Goal: Obtain resource: Obtain resource

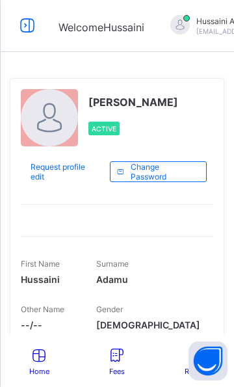
click at [29, 28] on icon at bounding box center [27, 25] width 22 height 19
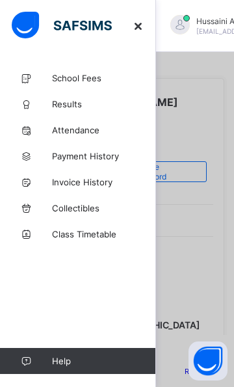
click at [77, 104] on span "Results" at bounding box center [104, 104] width 104 height 10
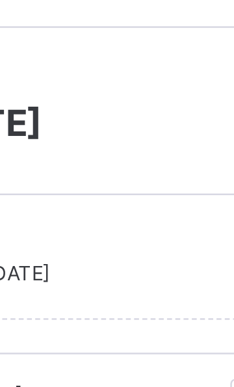
click at [162, 167] on div "Current Term First Term - 2024-2025" at bounding box center [117, 142] width 234 height 49
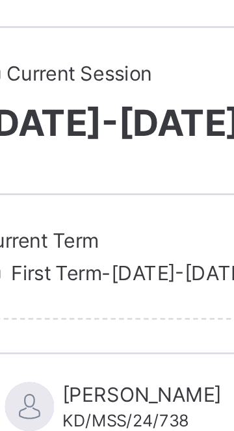
click at [90, 156] on div "Current Term First Term - 2024-2025" at bounding box center [117, 142] width 234 height 49
click at [92, 150] on span "First Term - 2024-2025" at bounding box center [66, 149] width 107 height 10
click at [93, 148] on span "First Term - 2024-2025" at bounding box center [66, 149] width 107 height 10
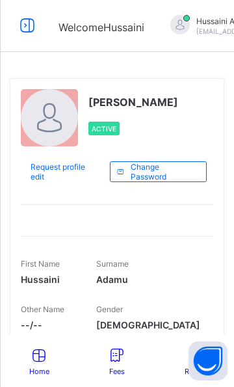
click at [36, 28] on icon at bounding box center [27, 25] width 22 height 19
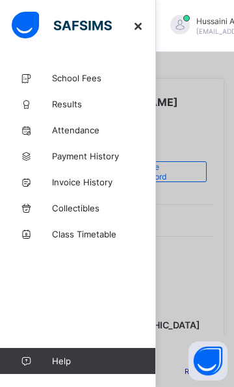
click at [79, 107] on span "Results" at bounding box center [104, 104] width 104 height 10
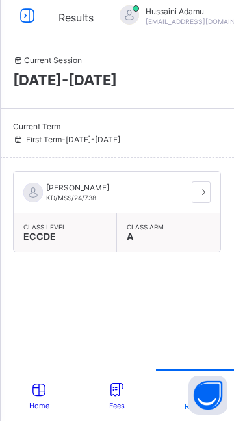
click at [94, 142] on div "Current Term First Term - [DATE]-[DATE]" at bounding box center [106, 142] width 187 height 23
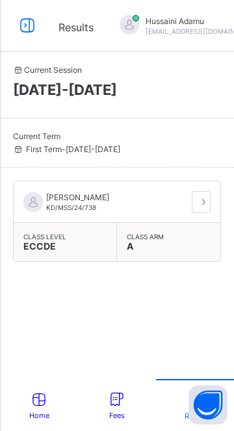
click at [111, 149] on span "First Term - [DATE]-[DATE]" at bounding box center [66, 149] width 107 height 10
click at [95, 92] on span "[DATE]-[DATE]" at bounding box center [117, 89] width 208 height 17
click at [95, 88] on span "[DATE]-[DATE]" at bounding box center [117, 89] width 208 height 17
click at [90, 92] on span "[DATE]-[DATE]" at bounding box center [117, 89] width 208 height 17
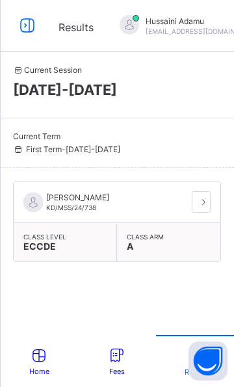
click at [44, 201] on div "[PERSON_NAME]/MSS/24/738" at bounding box center [76, 203] width 66 height 20
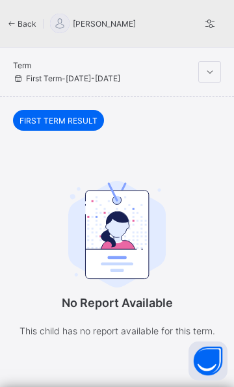
click at [213, 73] on icon at bounding box center [209, 72] width 11 height 10
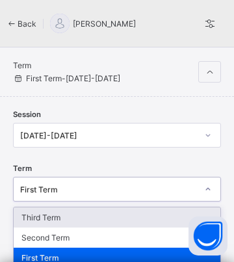
click at [57, 218] on div "Third Term" at bounding box center [117, 218] width 207 height 20
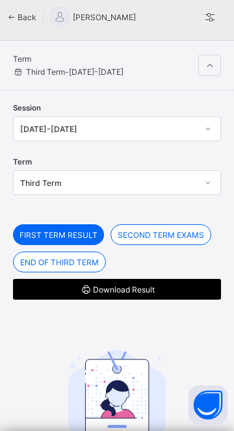
scroll to position [7, 0]
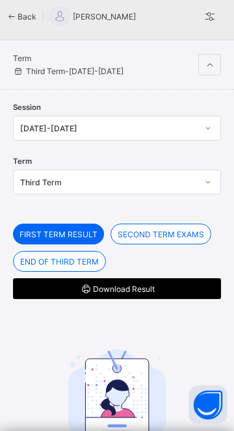
click at [85, 260] on span "END OF THIRD TERM" at bounding box center [59, 262] width 79 height 10
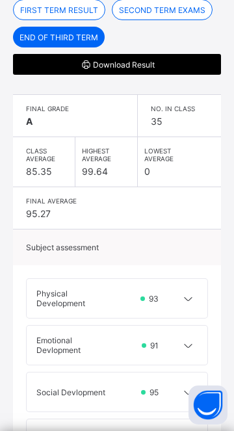
scroll to position [247, 0]
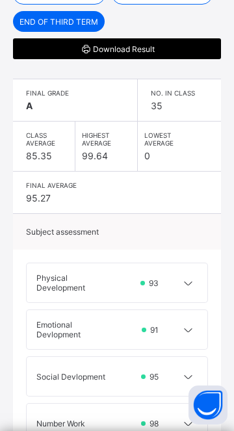
click at [181, 275] on div at bounding box center [188, 283] width 20 height 20
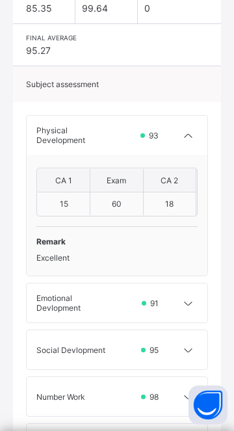
scroll to position [398, 0]
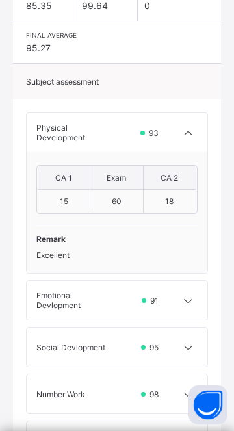
click at [189, 300] on icon at bounding box center [188, 301] width 16 height 13
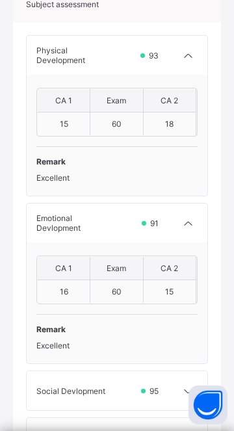
scroll to position [478, 0]
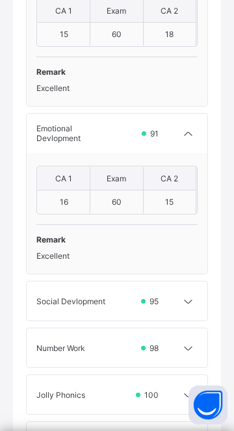
click at [185, 303] on icon at bounding box center [188, 301] width 16 height 13
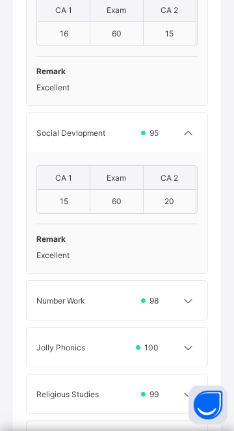
scroll to position [737, 0]
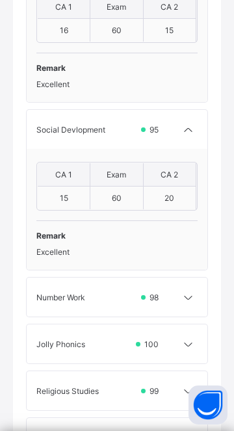
click at [183, 293] on icon at bounding box center [188, 298] width 16 height 13
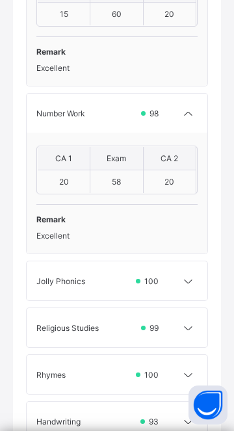
click at [187, 284] on div at bounding box center [188, 281] width 20 height 20
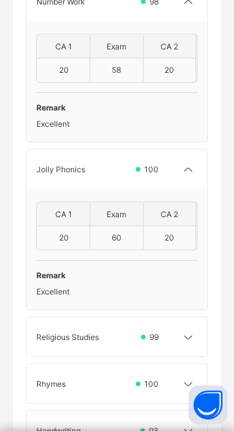
scroll to position [1044, 0]
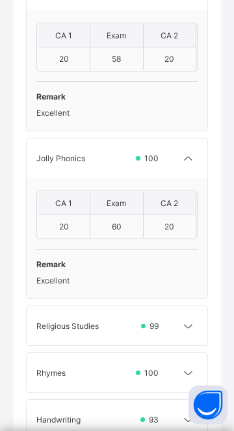
click at [183, 322] on icon at bounding box center [188, 326] width 16 height 13
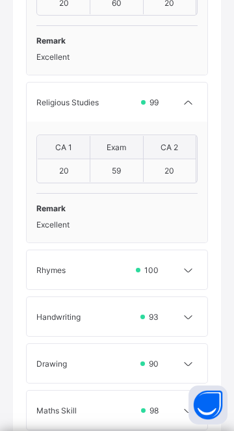
scroll to position [1272, 0]
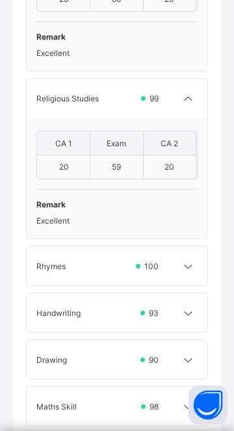
click at [185, 271] on div at bounding box center [188, 266] width 20 height 20
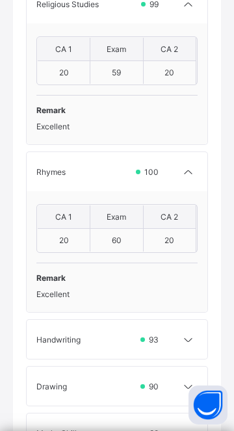
scroll to position [1374, 0]
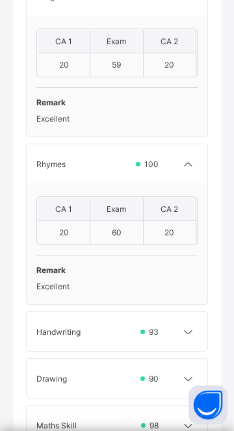
click at [193, 337] on icon at bounding box center [188, 332] width 16 height 13
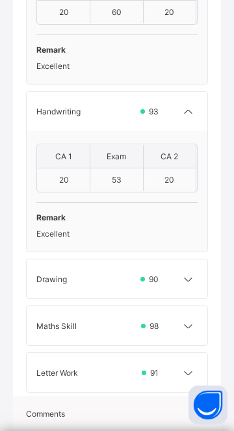
scroll to position [1600, 0]
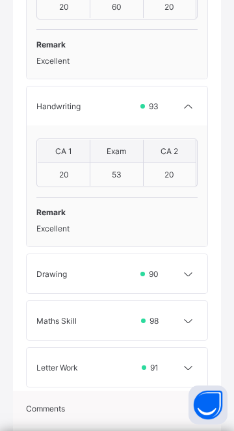
click at [187, 281] on icon at bounding box center [188, 274] width 16 height 13
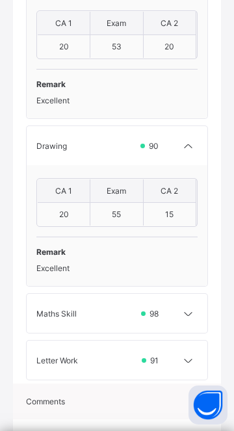
click at [191, 318] on icon at bounding box center [188, 314] width 16 height 13
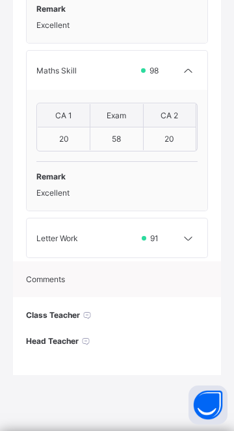
scroll to position [1985, 0]
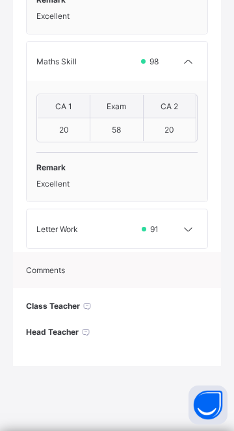
click at [184, 236] on icon at bounding box center [188, 229] width 16 height 13
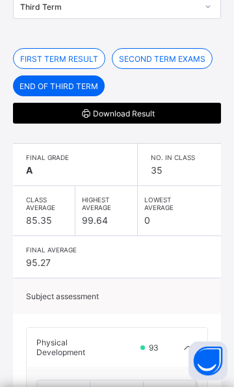
scroll to position [182, 0]
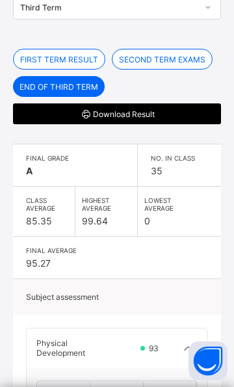
click at [135, 117] on span "Download Result" at bounding box center [117, 114] width 189 height 12
click at [135, 118] on span "Download Result" at bounding box center [117, 114] width 189 height 12
click at [140, 177] on div "NO. in class 35" at bounding box center [179, 165] width 83 height 42
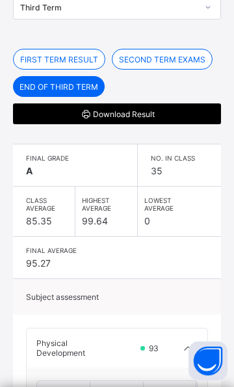
click at [125, 116] on span "Download Result" at bounding box center [117, 114] width 189 height 12
click at [130, 118] on span "Download Result" at bounding box center [117, 114] width 189 height 12
click at [130, 118] on div "Download Result" at bounding box center [117, 113] width 208 height 21
click at [122, 184] on div "Final Grade A" at bounding box center [75, 165] width 125 height 42
click at [130, 116] on span "Download Result" at bounding box center [117, 114] width 189 height 12
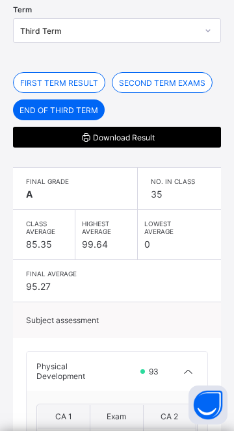
scroll to position [138, 0]
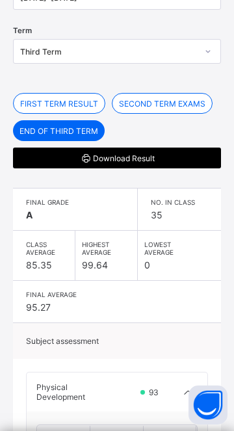
click at [137, 157] on span "Download Result" at bounding box center [117, 158] width 189 height 12
copy span "Result"
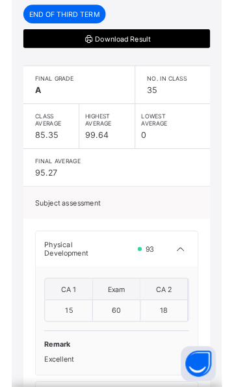
scroll to position [254, 0]
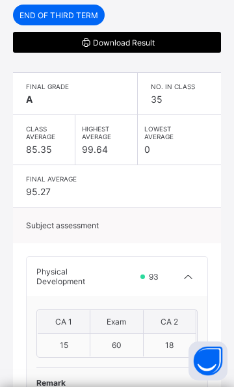
click at [137, 44] on span "Download Result" at bounding box center [117, 42] width 189 height 12
click at [142, 39] on span "Download Result" at bounding box center [117, 42] width 189 height 12
click at [146, 44] on span "Download Result" at bounding box center [117, 42] width 189 height 12
click at [146, 43] on span "Download Result" at bounding box center [117, 42] width 189 height 12
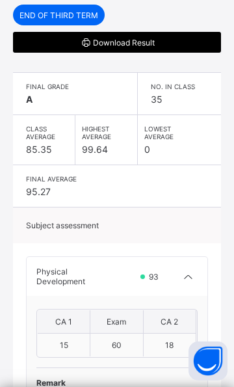
click at [146, 42] on span "Download Result" at bounding box center [117, 42] width 189 height 12
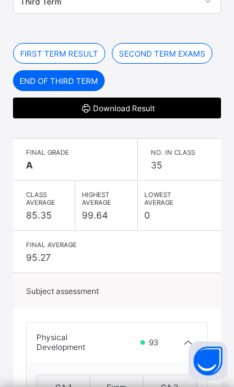
scroll to position [195, 0]
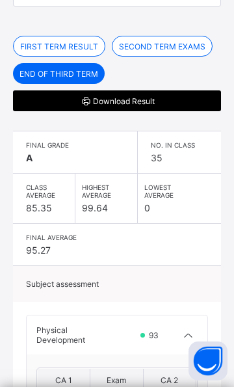
click at [152, 100] on span "Download Result" at bounding box center [117, 101] width 189 height 12
click at [161, 100] on span "Download Result" at bounding box center [117, 101] width 189 height 12
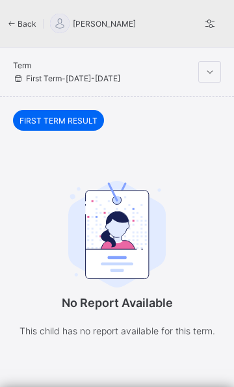
scroll to position [42, 0]
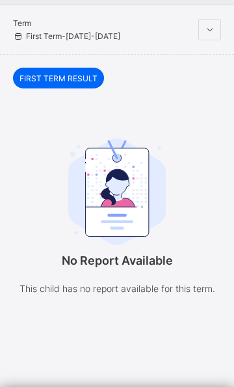
click at [92, 81] on span "FIRST TERM RESULT" at bounding box center [59, 79] width 78 height 10
click at [92, 77] on span "FIRST TERM RESULT" at bounding box center [59, 79] width 78 height 10
click at [209, 31] on icon at bounding box center [209, 30] width 11 height 10
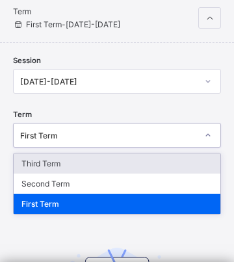
click at [57, 161] on div "Third Term" at bounding box center [117, 164] width 207 height 20
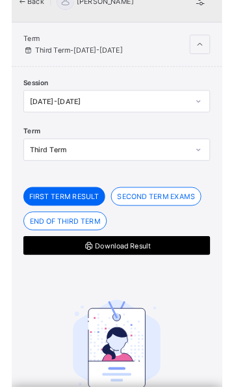
scroll to position [0, 0]
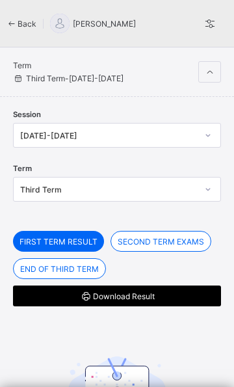
click at [67, 272] on span "END OF THIRD TERM" at bounding box center [59, 269] width 79 height 10
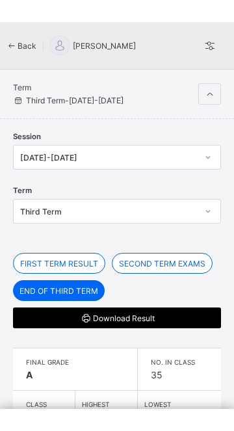
scroll to position [154, 0]
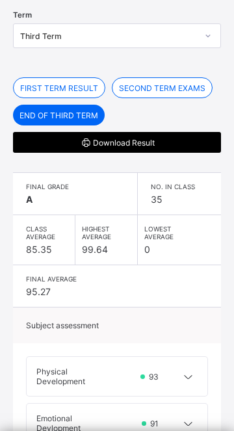
click at [134, 143] on span "Download Result" at bounding box center [117, 143] width 189 height 12
click at [138, 148] on div "Download Result" at bounding box center [117, 142] width 208 height 21
click at [144, 146] on span "Download Result" at bounding box center [117, 143] width 189 height 12
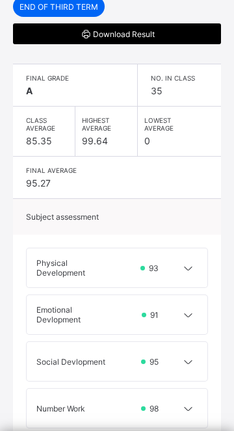
click at [187, 266] on icon at bounding box center [188, 268] width 16 height 13
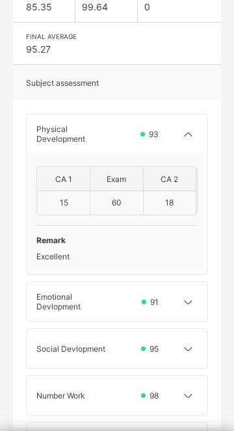
scroll to position [399, 0]
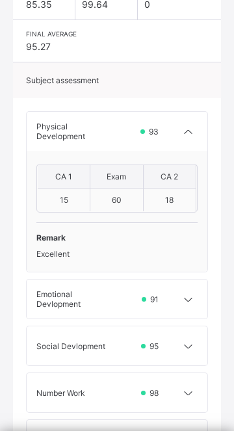
click at [182, 300] on icon at bounding box center [188, 300] width 16 height 13
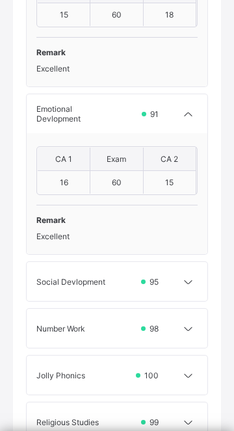
scroll to position [588, 0]
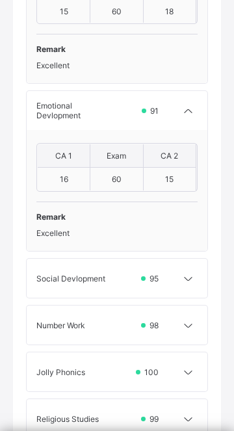
click at [186, 279] on icon at bounding box center [188, 279] width 16 height 13
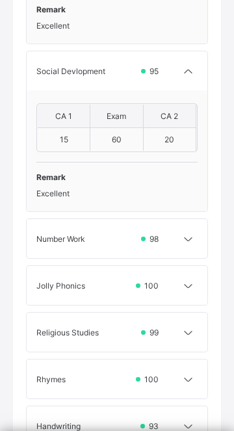
click at [185, 229] on div at bounding box center [188, 239] width 20 height 20
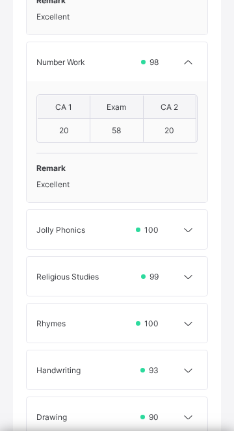
scroll to position [977, 0]
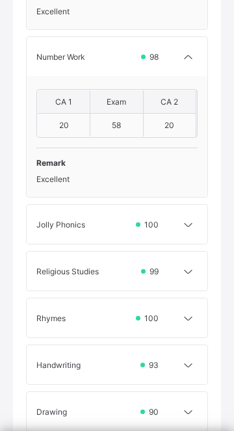
click at [184, 225] on icon at bounding box center [188, 225] width 16 height 13
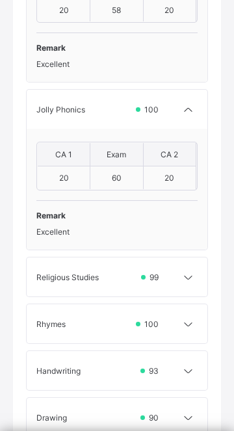
click at [184, 279] on icon at bounding box center [188, 277] width 16 height 13
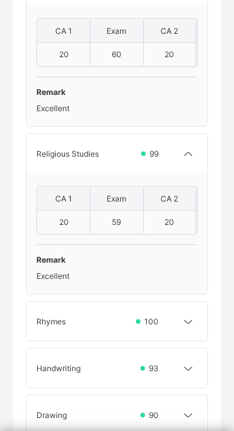
scroll to position [1219, 0]
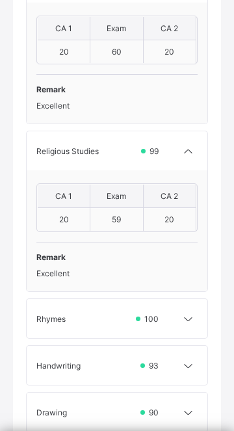
click at [184, 321] on icon at bounding box center [188, 319] width 16 height 13
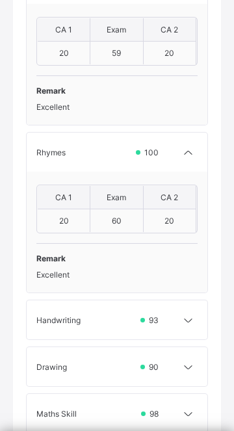
scroll to position [1386, 0]
click at [181, 321] on icon at bounding box center [188, 320] width 16 height 13
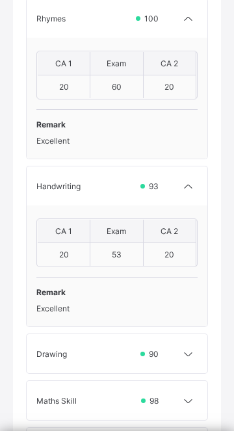
scroll to position [1522, 0]
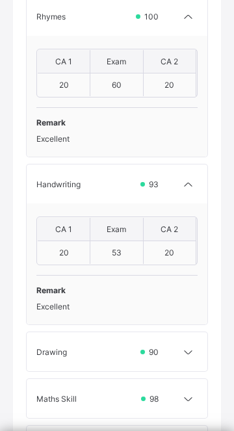
click at [185, 356] on icon at bounding box center [188, 352] width 16 height 13
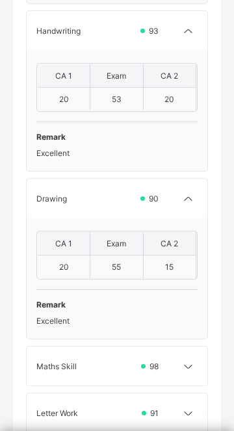
scroll to position [1676, 0]
click at [185, 376] on div at bounding box center [188, 366] width 20 height 20
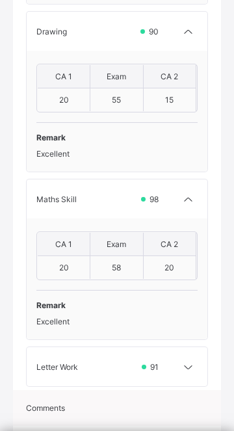
scroll to position [1844, 0]
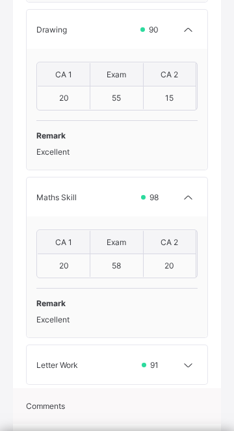
click at [185, 375] on div at bounding box center [188, 365] width 20 height 20
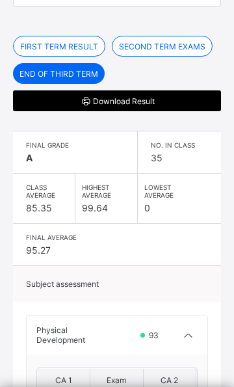
scroll to position [192, 0]
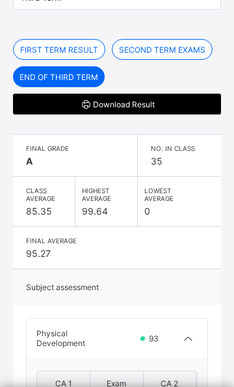
click at [136, 104] on span "Download Result" at bounding box center [117, 104] width 189 height 12
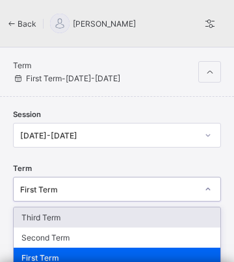
click at [64, 219] on div "Third Term" at bounding box center [117, 218] width 207 height 20
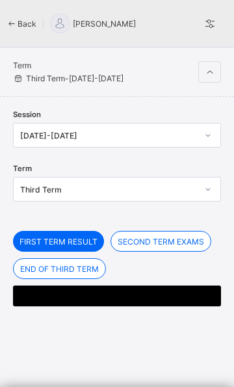
click at [81, 262] on span "END OF THIRD TERM" at bounding box center [59, 269] width 79 height 10
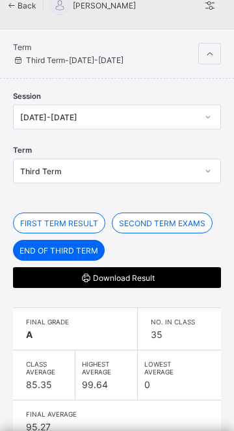
scroll to position [22, 0]
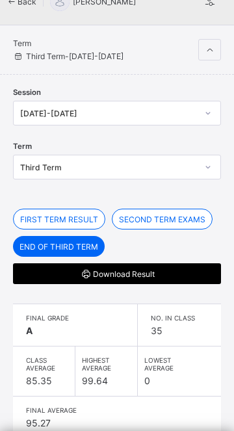
click at [118, 262] on span "Download Result" at bounding box center [117, 274] width 189 height 12
click at [130, 262] on span "Download Result" at bounding box center [117, 274] width 189 height 12
click at [182, 262] on span "Download Result" at bounding box center [117, 274] width 189 height 12
click at [109, 262] on span "Final Grade" at bounding box center [75, 318] width 98 height 8
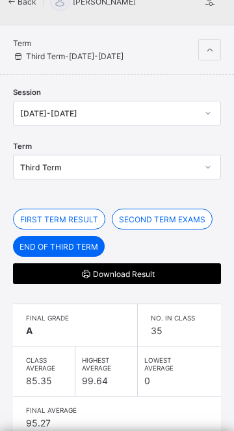
click at [125, 262] on span "Download Result" at bounding box center [117, 274] width 189 height 12
